Goal: Task Accomplishment & Management: Use online tool/utility

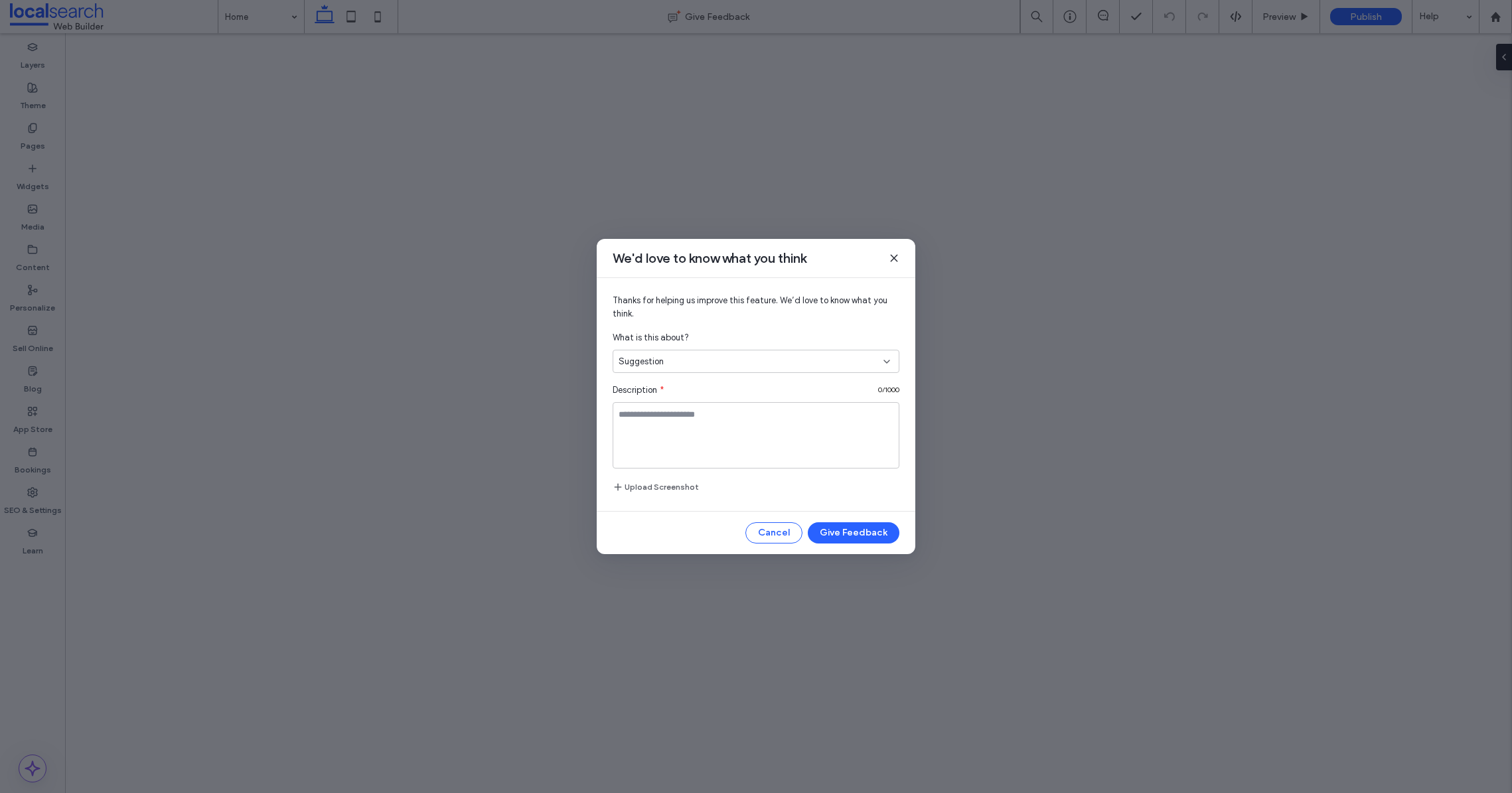
click at [884, 253] on div "We'd love to know what you think" at bounding box center [755, 258] width 318 height 39
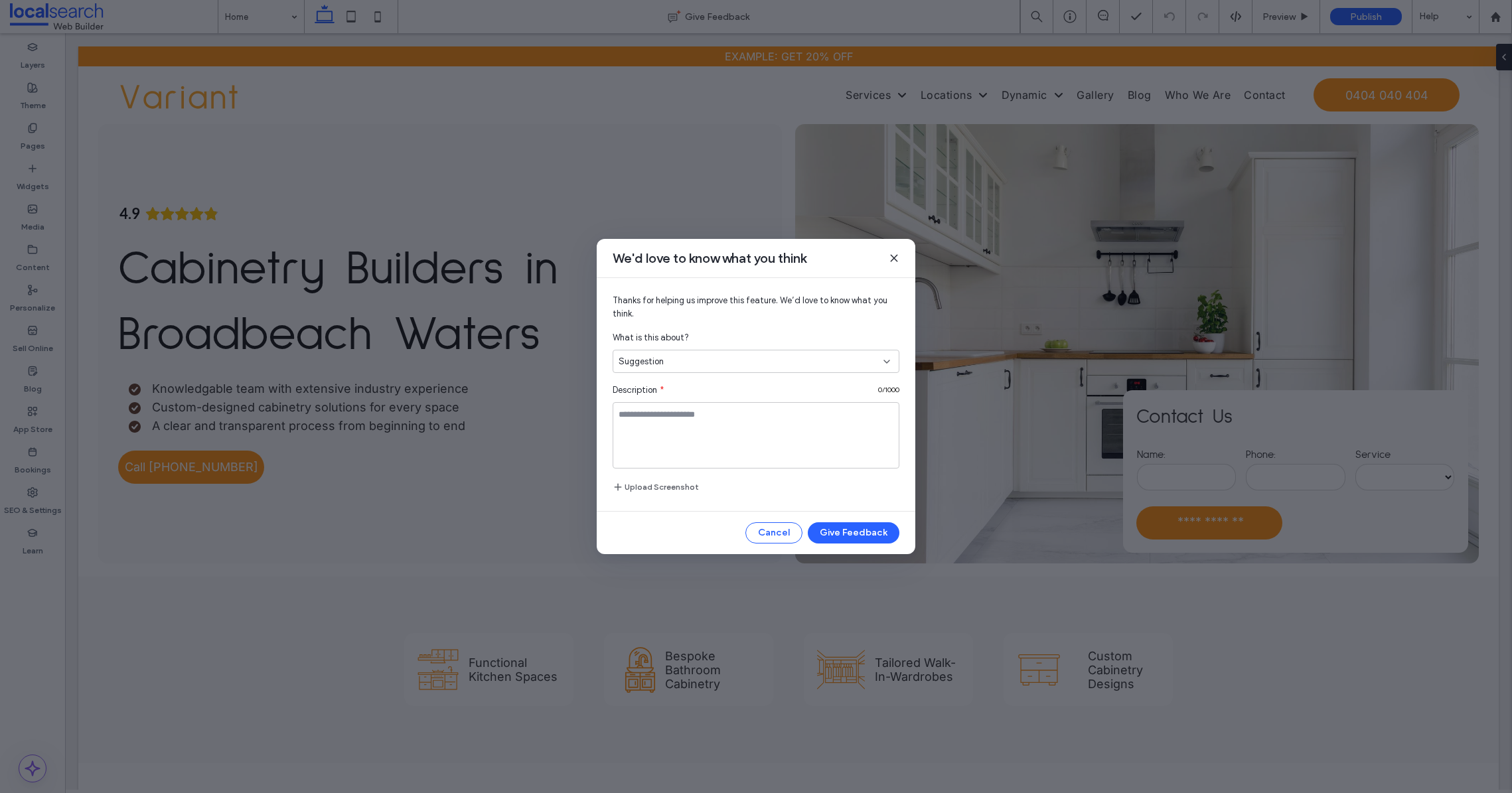
click at [895, 257] on icon at bounding box center [893, 258] width 10 height 10
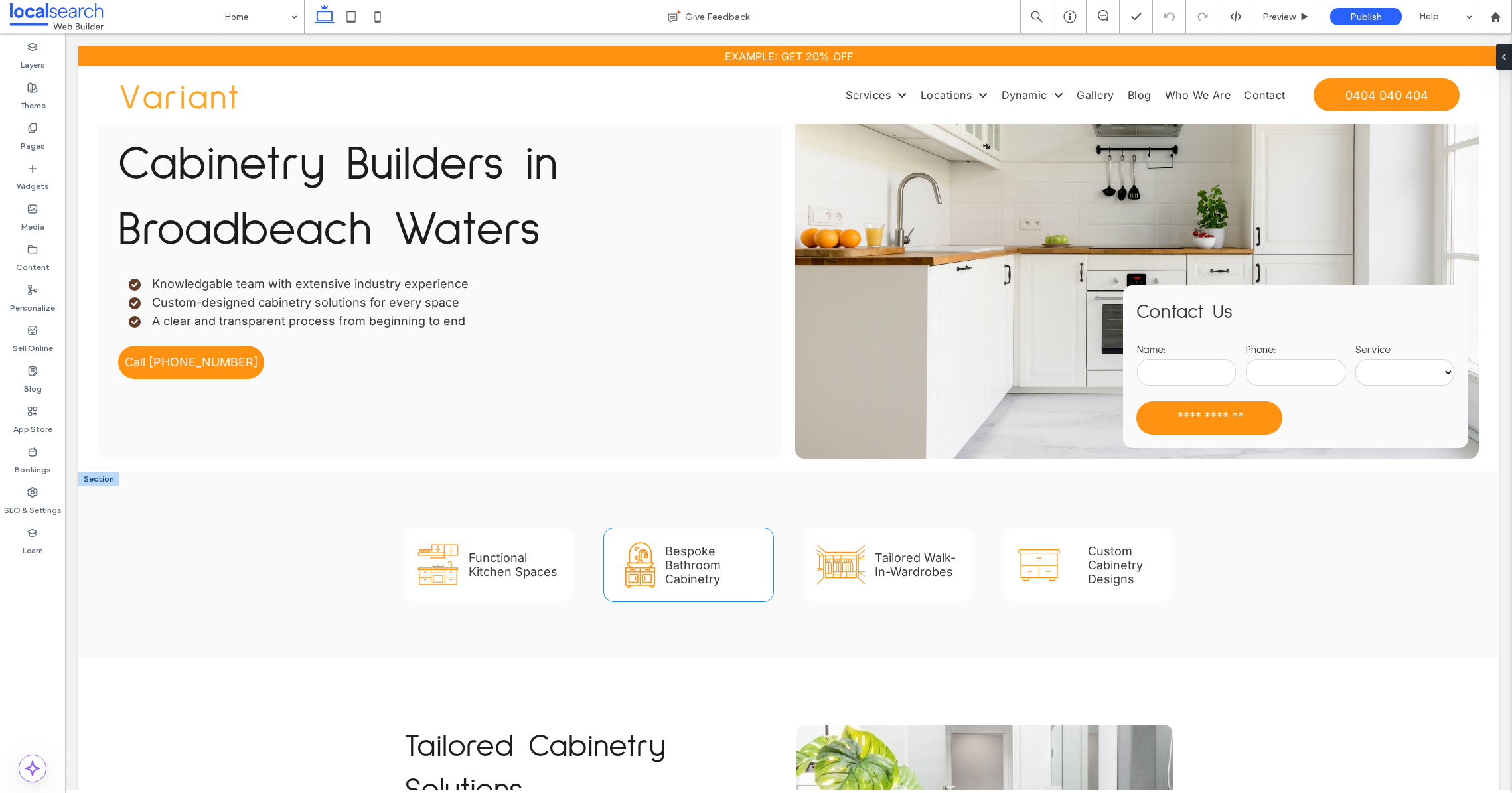
scroll to position [259, 0]
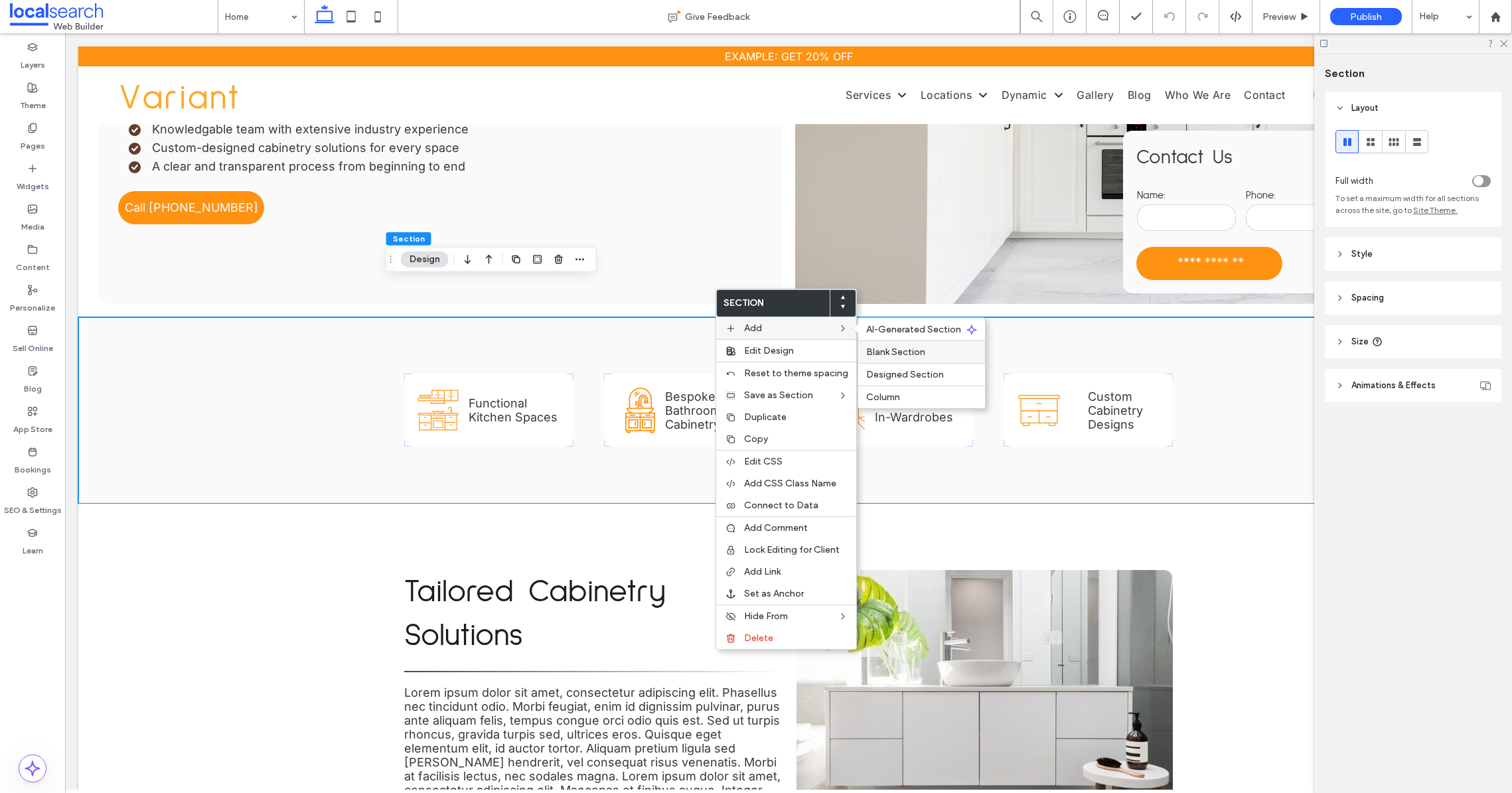
click at [897, 354] on span "Blank Section" at bounding box center [895, 352] width 59 height 11
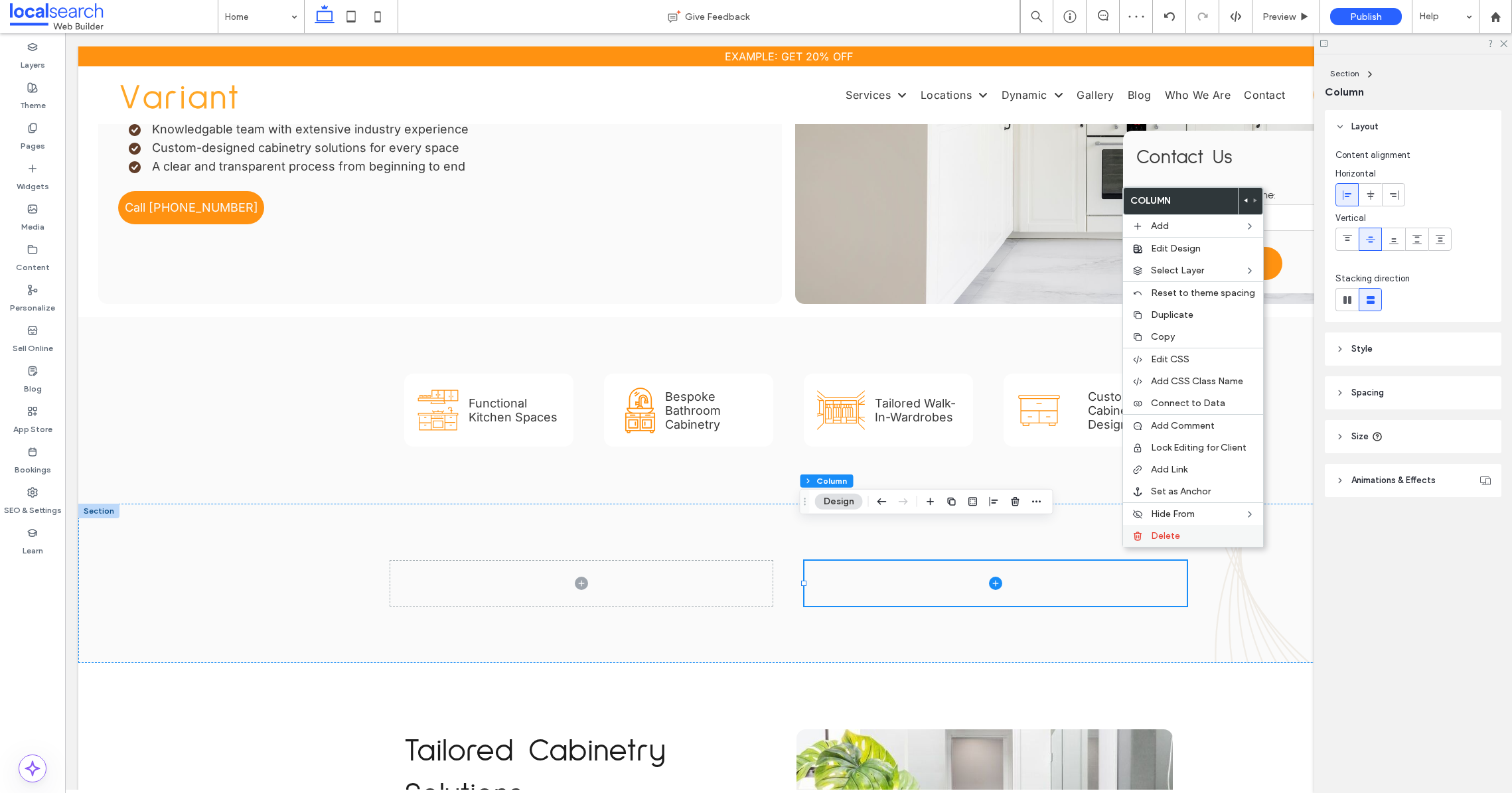
click at [1164, 535] on span "Delete" at bounding box center [1165, 536] width 29 height 11
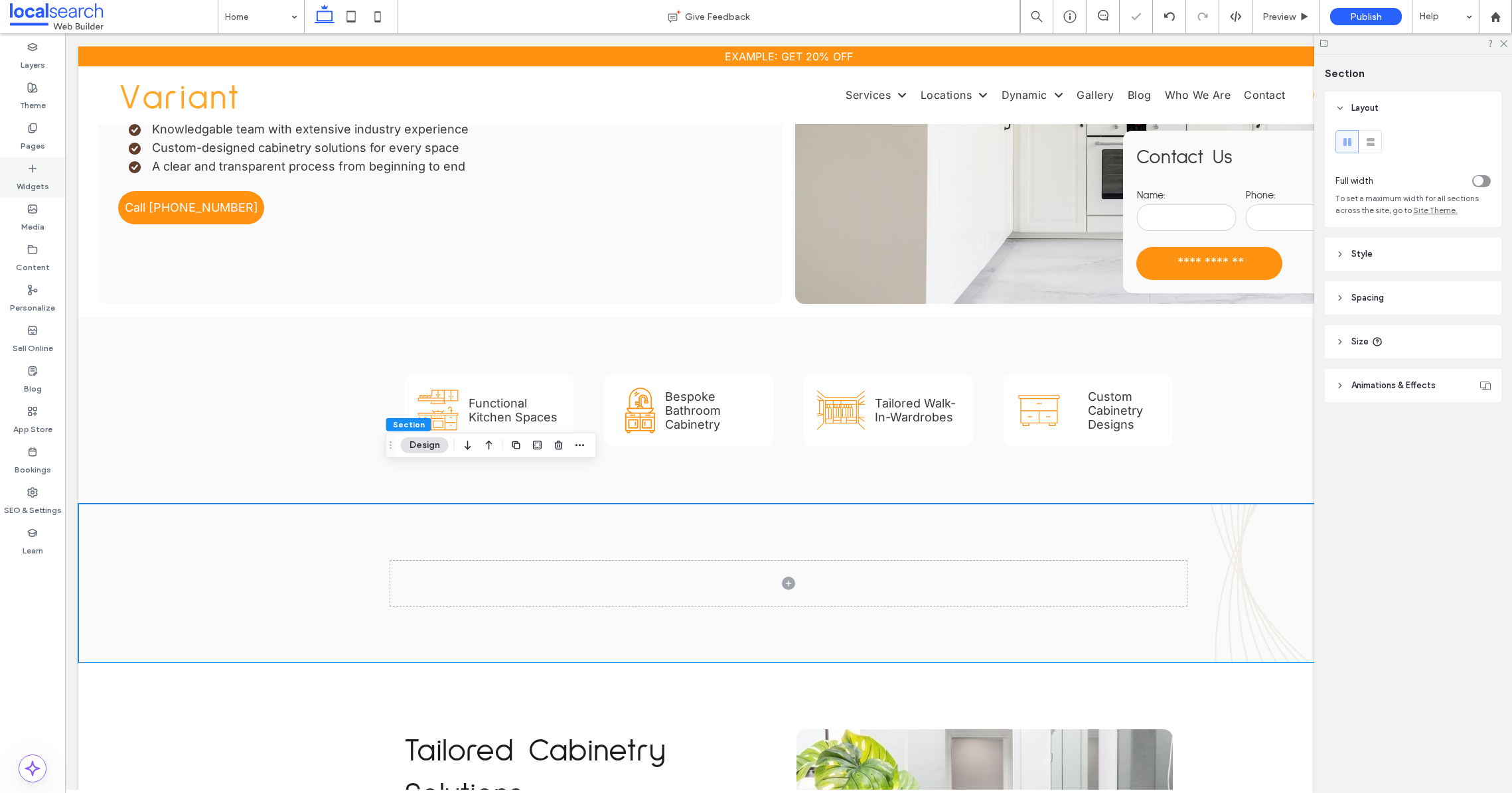
click at [23, 169] on div "Widgets" at bounding box center [33, 178] width 65 height 40
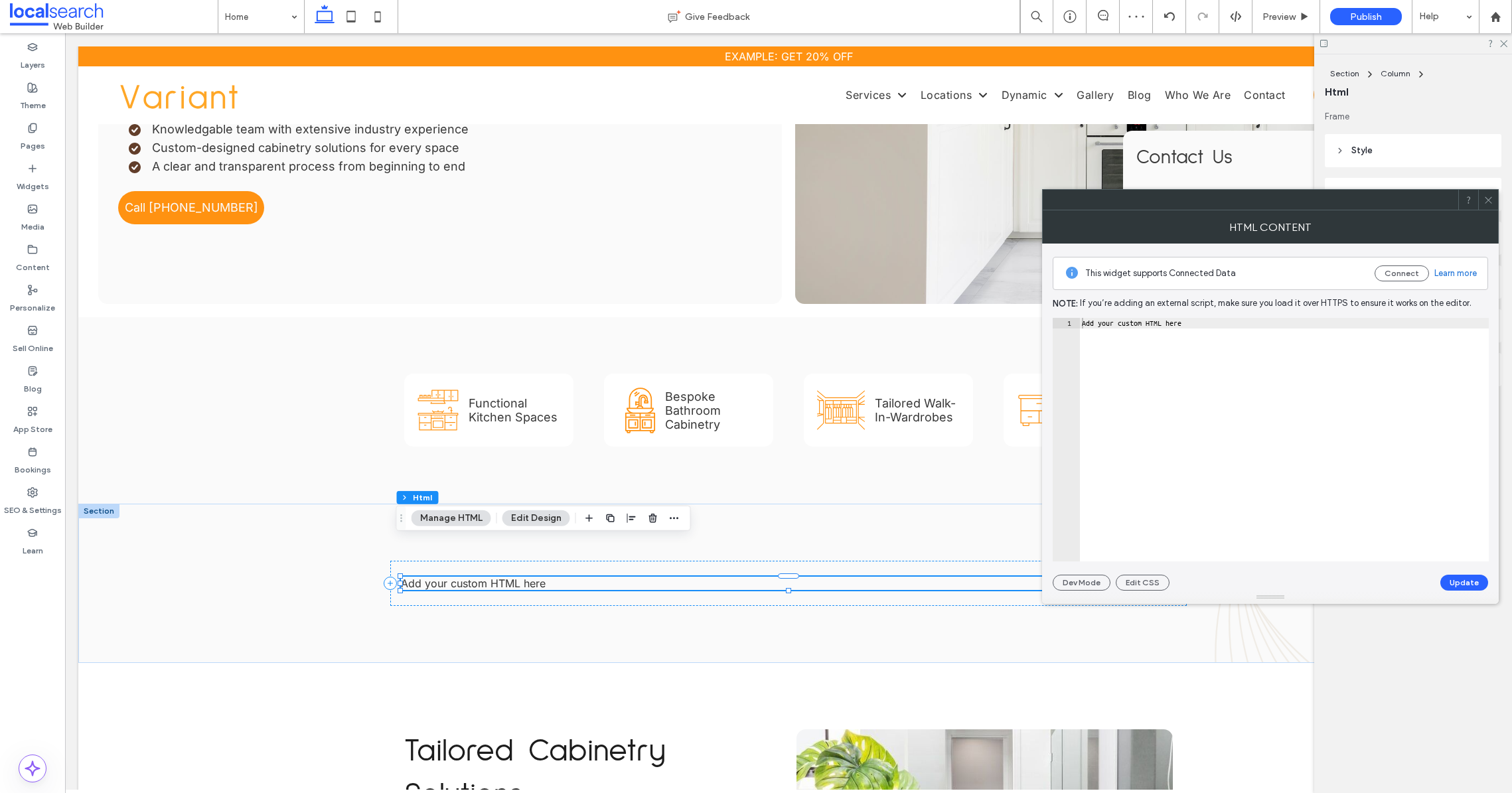
type textarea "**********"
click at [1292, 406] on div "Add your custom HTML here" at bounding box center [1284, 450] width 409 height 265
paste textarea "Cursor at row 1"
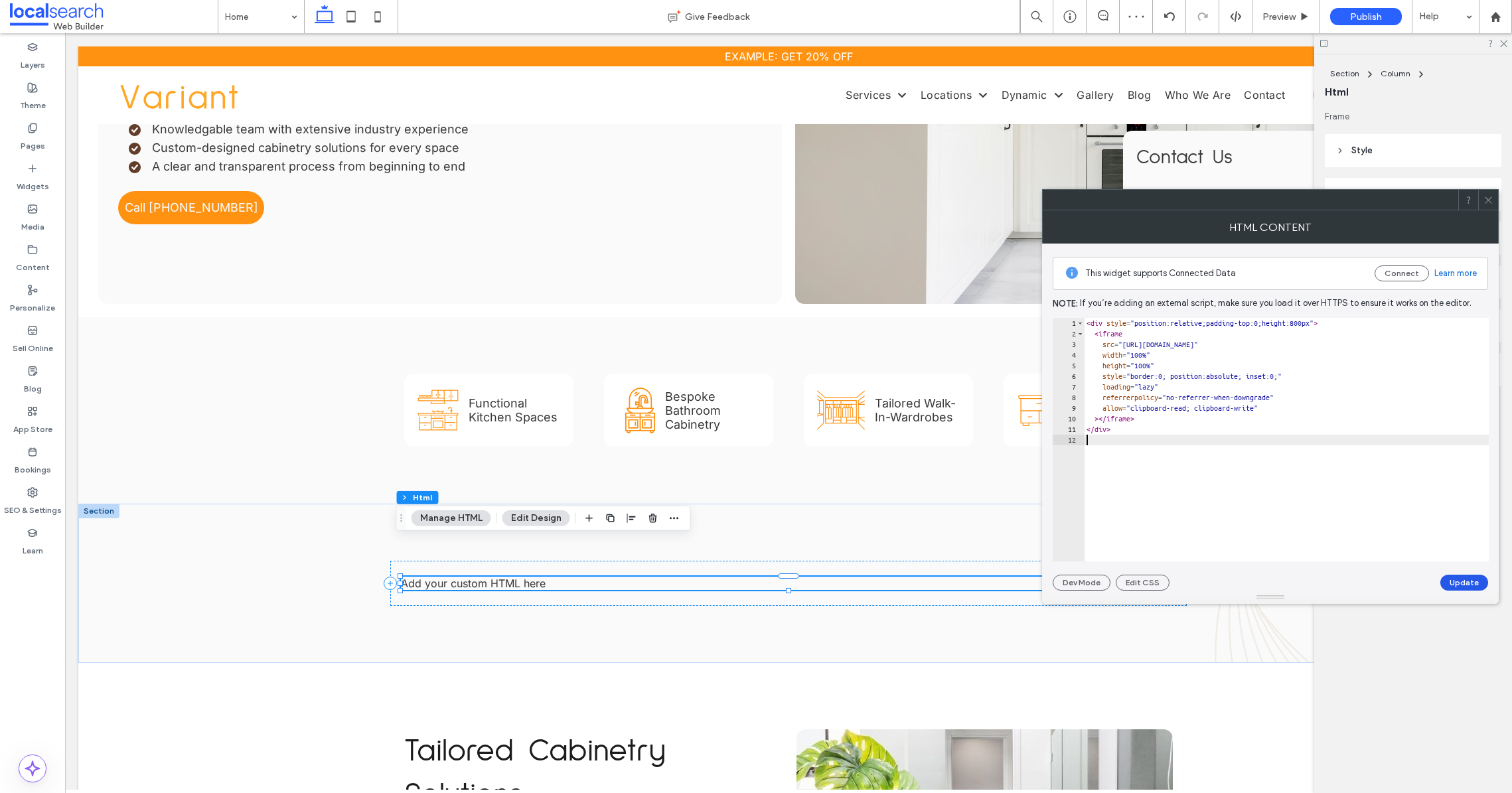
click at [1454, 584] on button "Update" at bounding box center [1463, 583] width 48 height 16
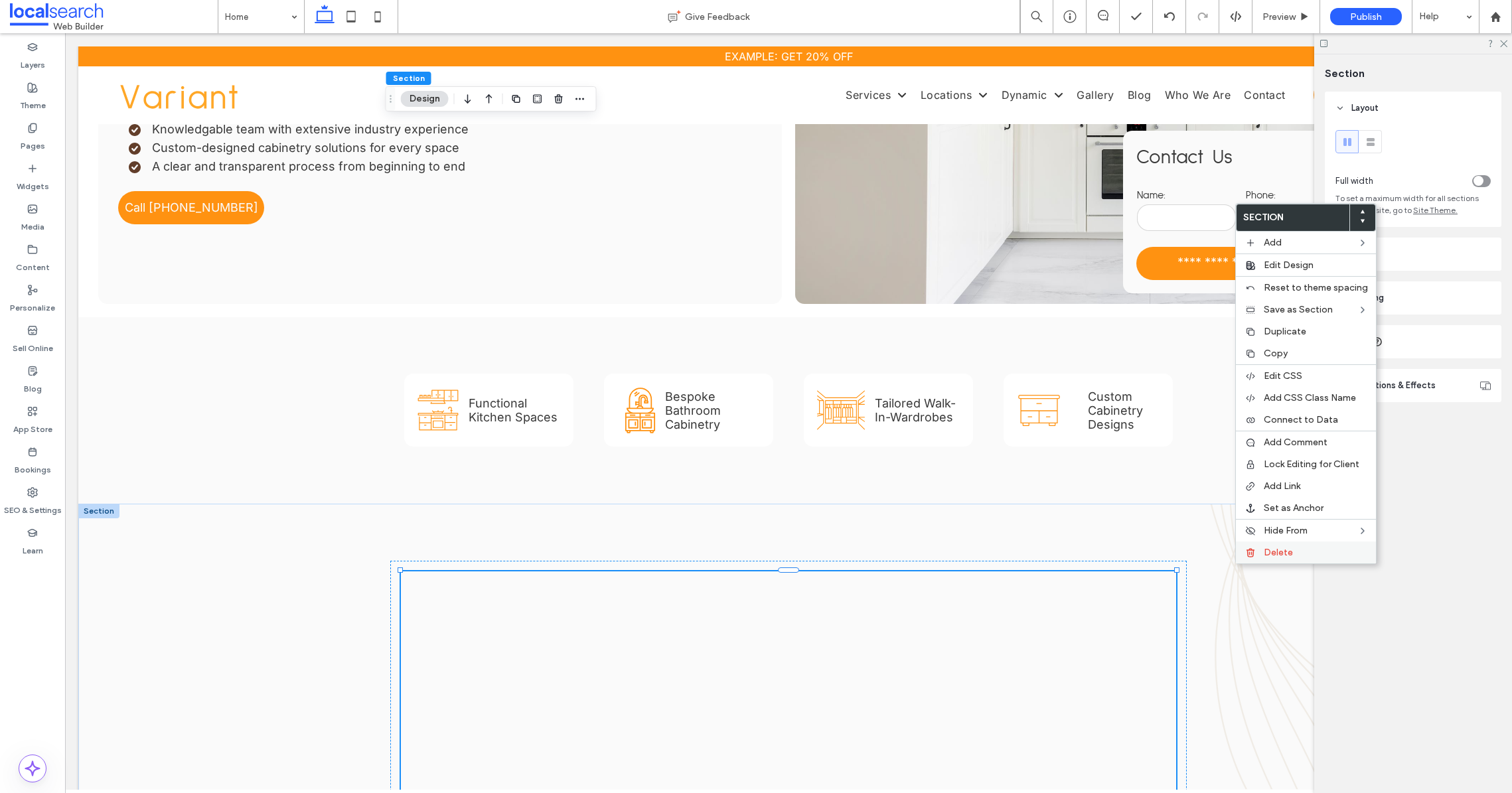
click at [1284, 555] on span "Delete" at bounding box center [1278, 552] width 29 height 11
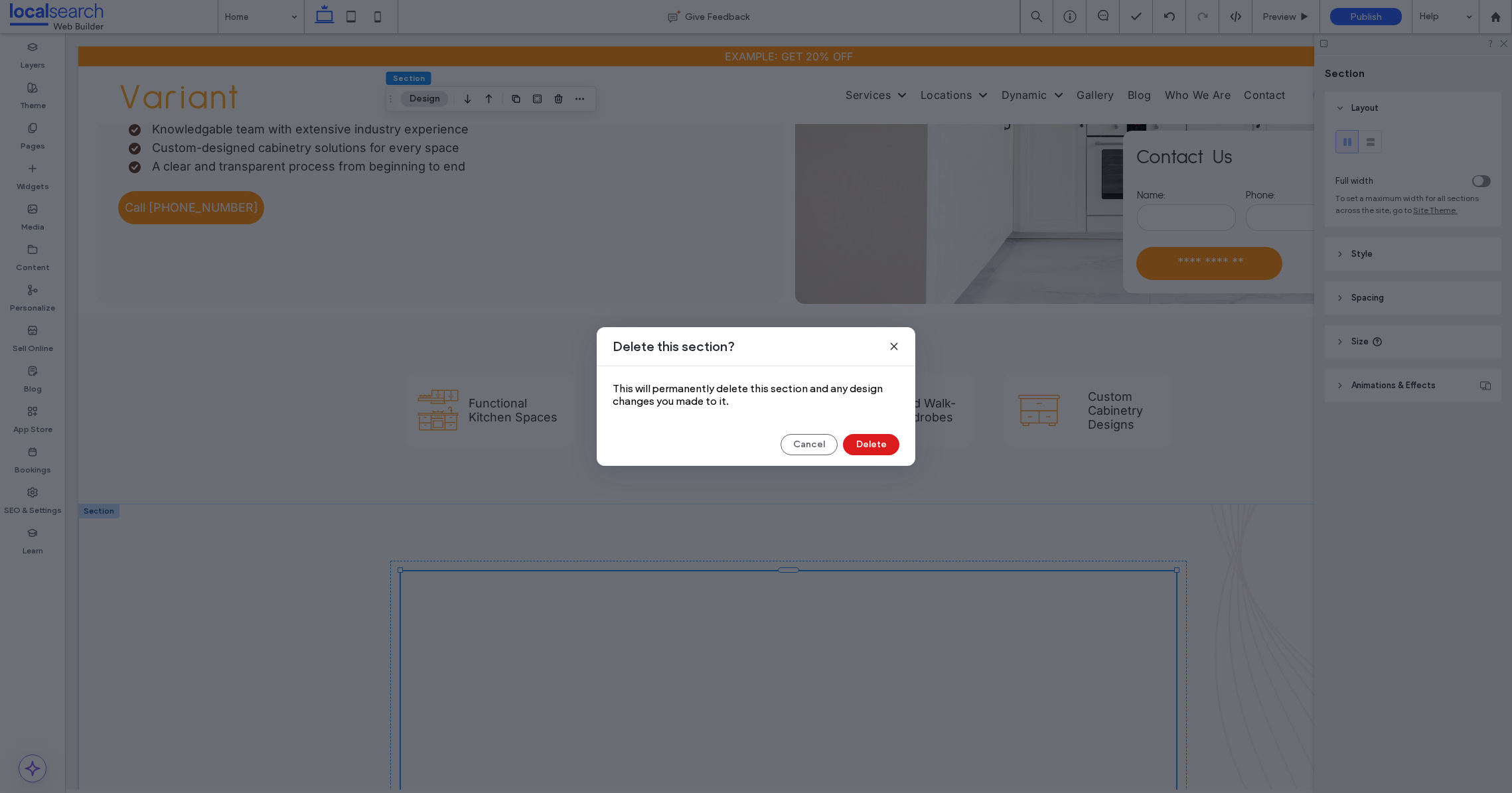
drag, startPoint x: 854, startPoint y: 427, endPoint x: 869, endPoint y: 438, distance: 18.6
click at [854, 428] on div "Delete this section? This will permanently delete this section and any design c…" at bounding box center [755, 397] width 318 height 139
click at [870, 438] on button "Delete" at bounding box center [870, 445] width 56 height 22
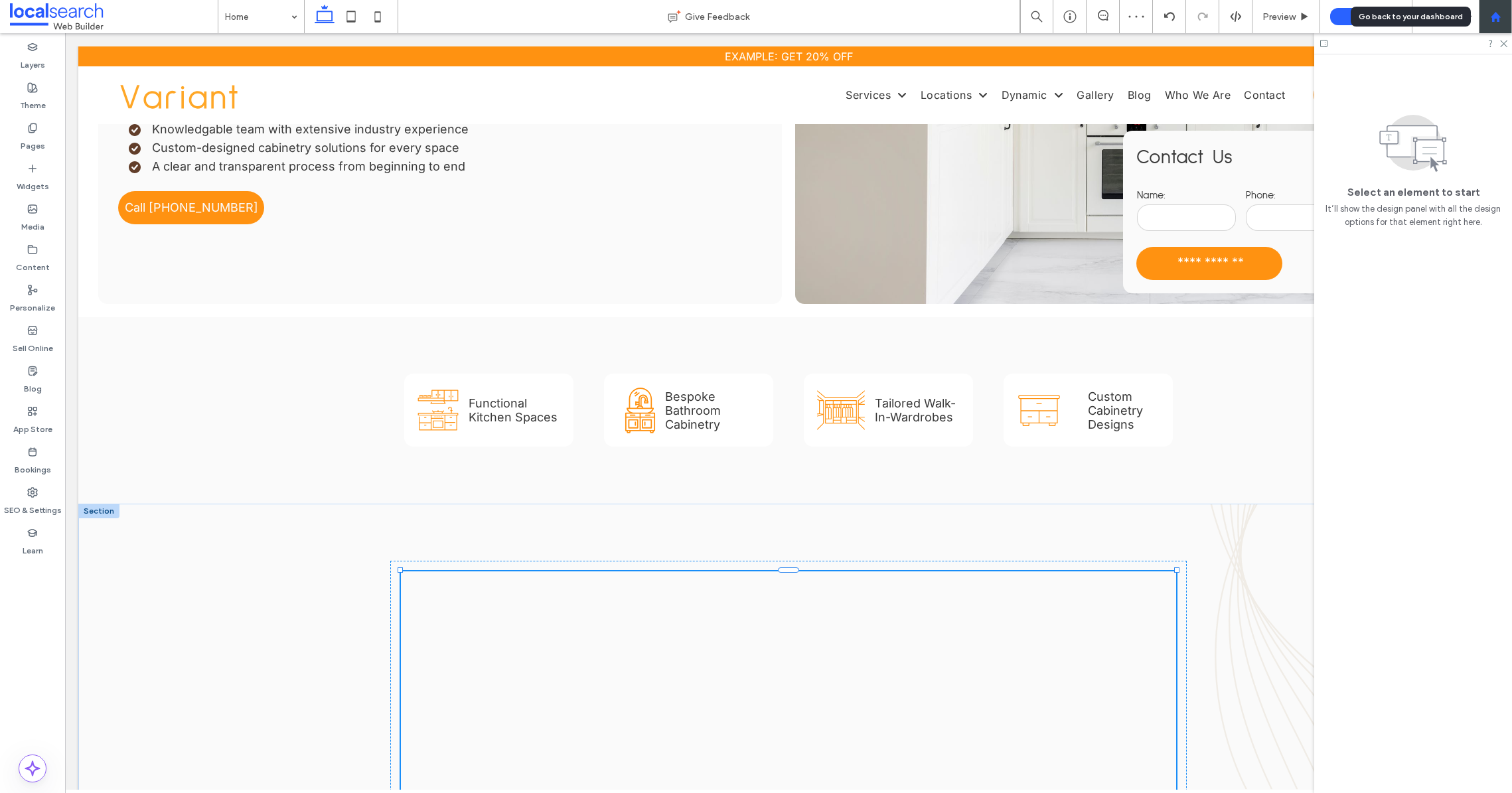
click at [1500, 23] on div at bounding box center [1495, 17] width 33 height 33
